Goal: Task Accomplishment & Management: Use online tool/utility

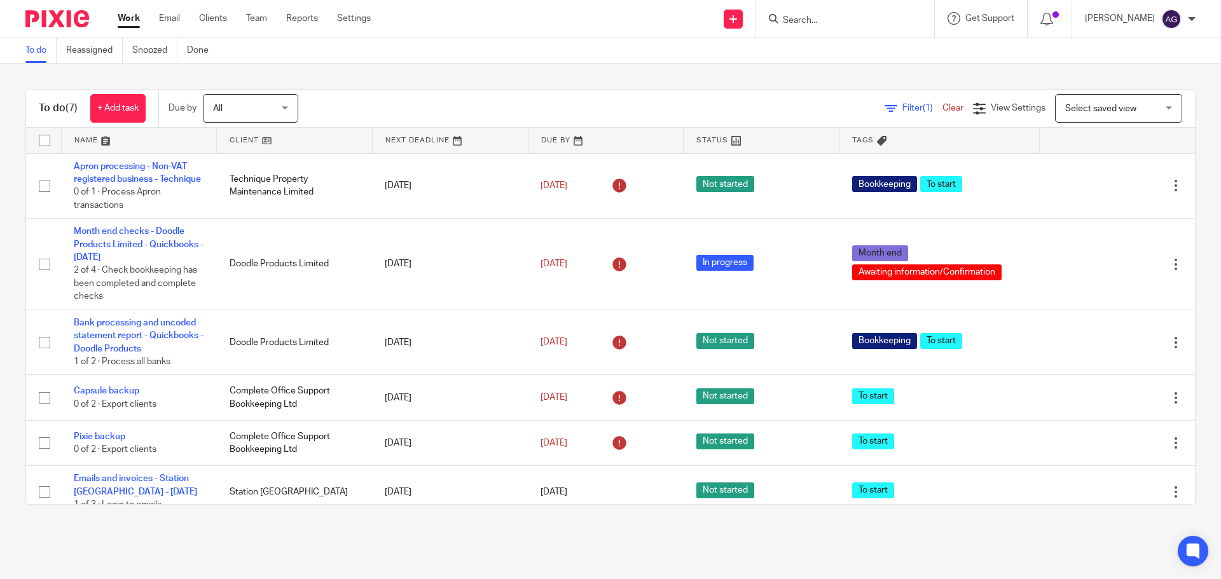
scroll to position [92, 0]
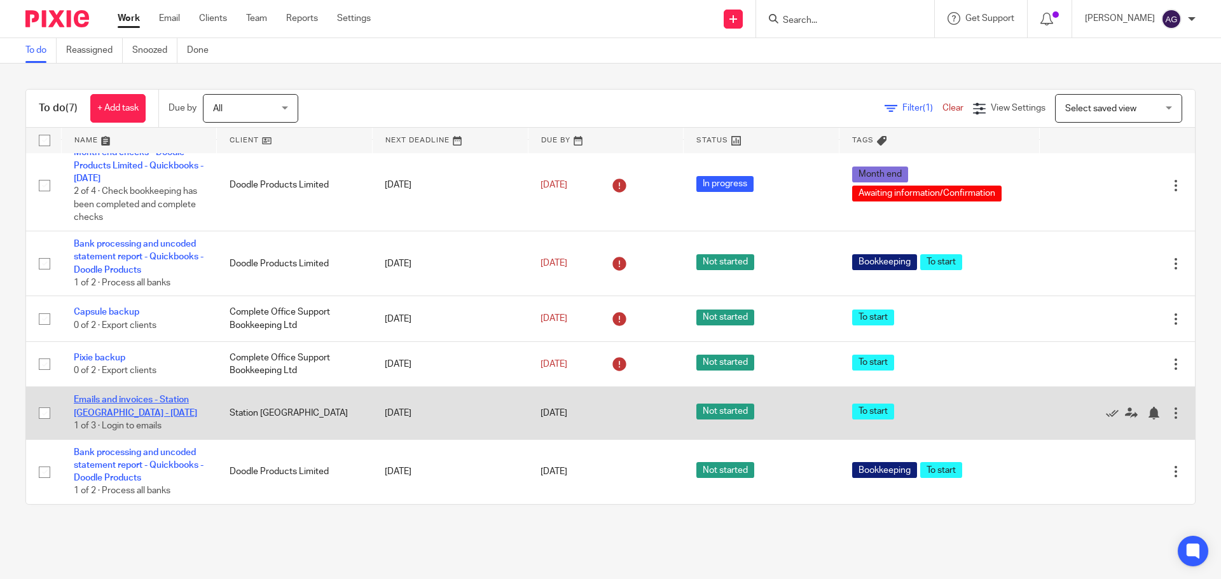
click at [145, 401] on link "Emails and invoices - Station [GEOGRAPHIC_DATA] - [DATE]" at bounding box center [135, 406] width 123 height 22
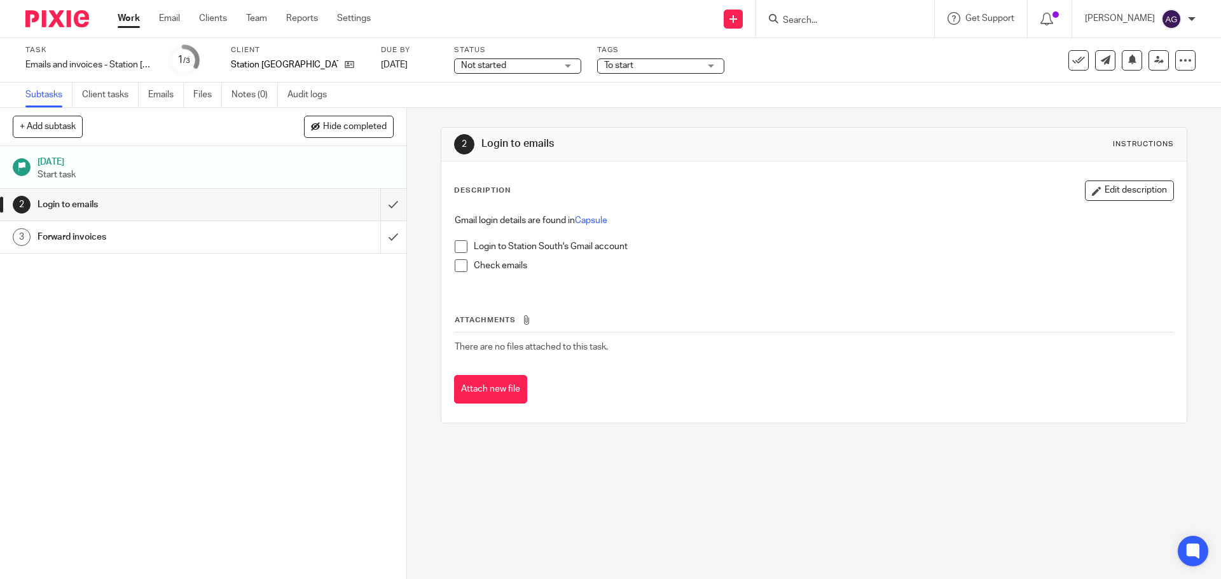
click at [455, 245] on span at bounding box center [461, 246] width 13 height 13
click at [455, 260] on span at bounding box center [461, 265] width 13 height 13
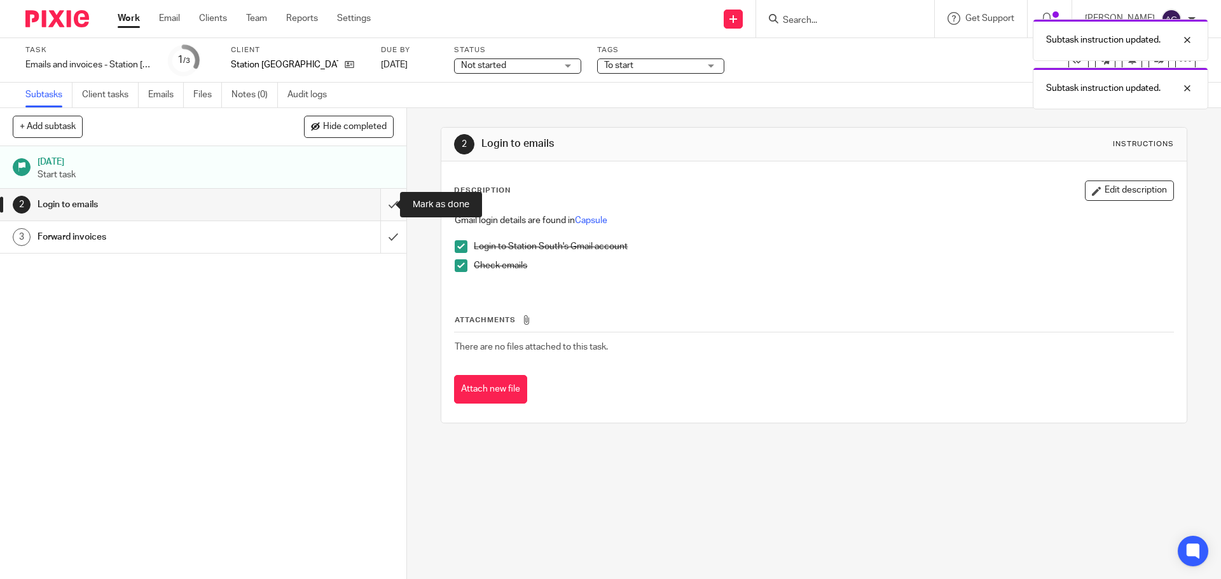
click at [381, 210] on input "submit" at bounding box center [203, 205] width 406 height 32
